Goal: Obtain resource: Obtain resource

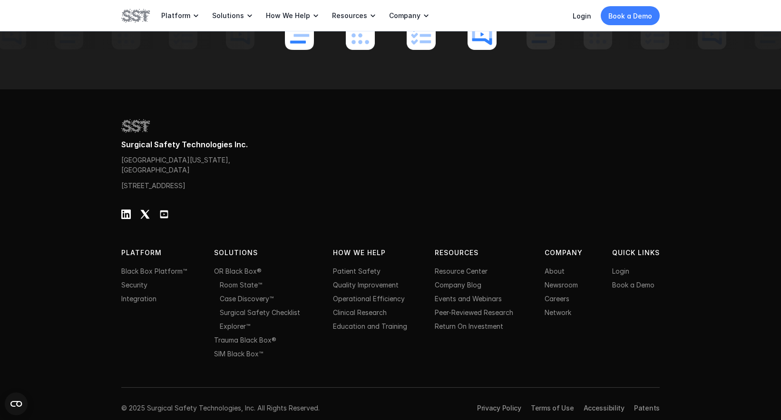
scroll to position [3000, 0]
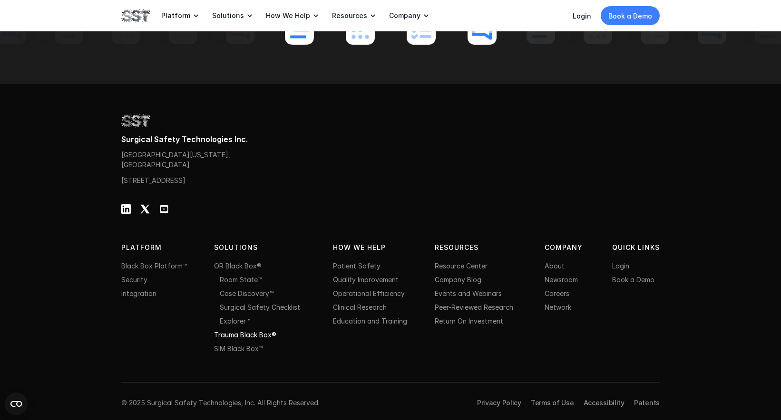
click at [241, 332] on link "Trauma Black Box®" at bounding box center [245, 335] width 62 height 8
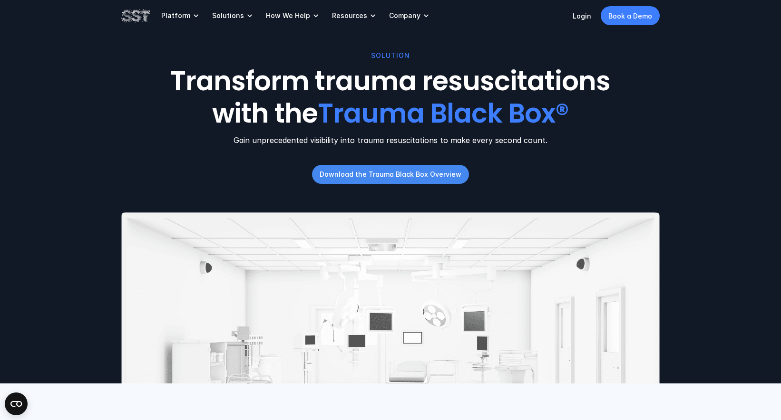
click at [380, 173] on p "Download the Trauma Black Box Overview" at bounding box center [390, 174] width 142 height 10
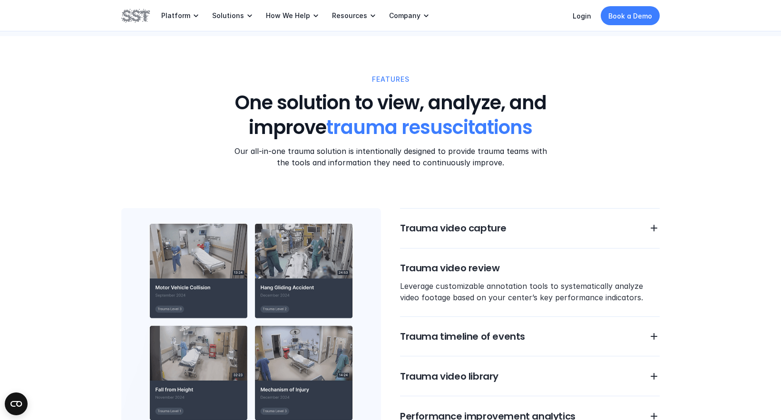
scroll to position [696, 0]
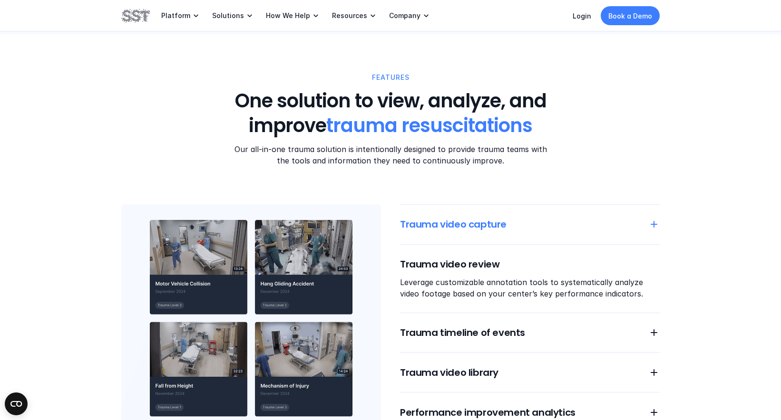
click at [454, 226] on h6 "Trauma video capture" at bounding box center [518, 224] width 237 height 13
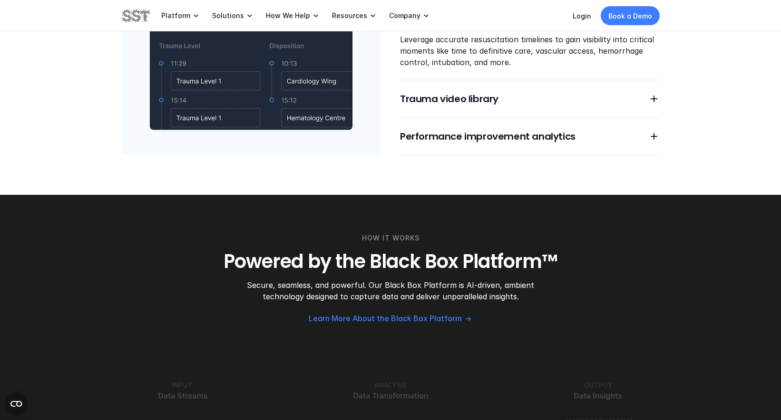
scroll to position [1199, 0]
